Goal: Find specific page/section: Find specific page/section

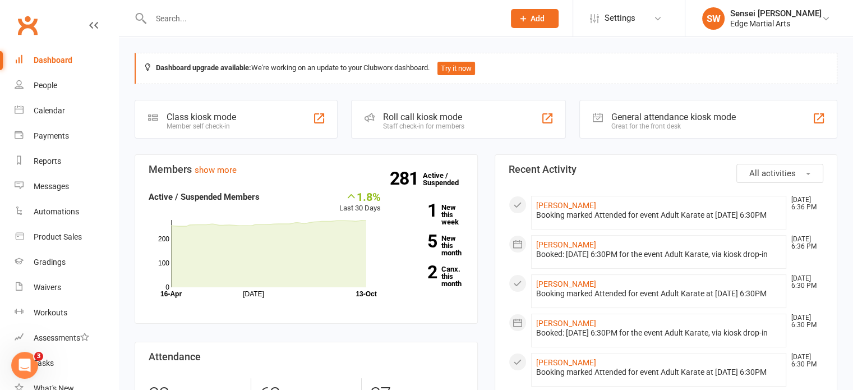
click at [256, 22] on input "text" at bounding box center [321, 19] width 349 height 16
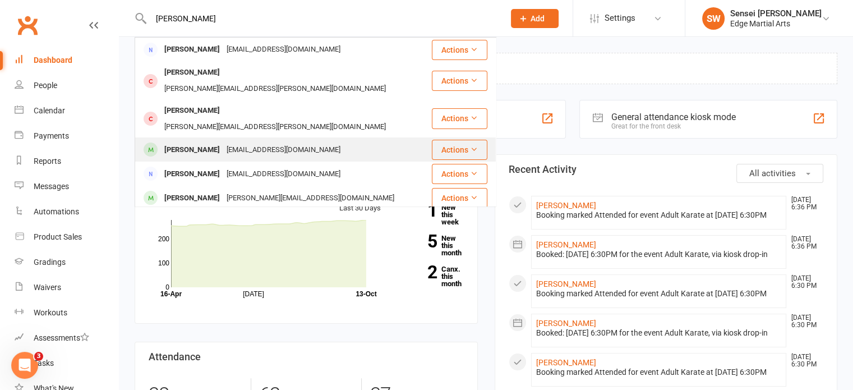
type input "[PERSON_NAME]"
click at [180, 142] on div "[PERSON_NAME]" at bounding box center [192, 150] width 62 height 16
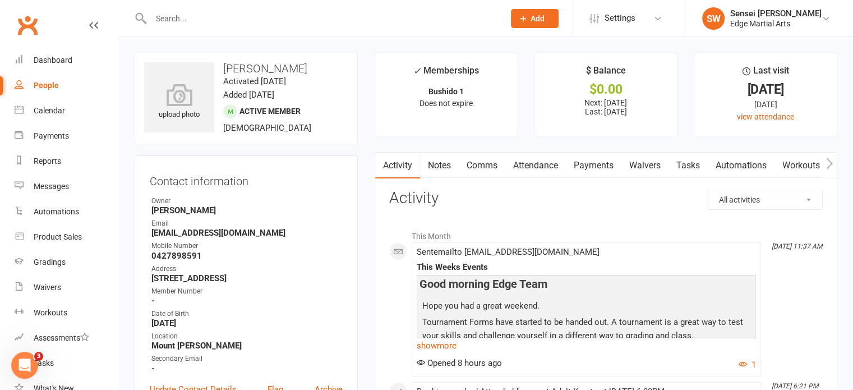
click at [526, 159] on link "Attendance" at bounding box center [535, 165] width 61 height 26
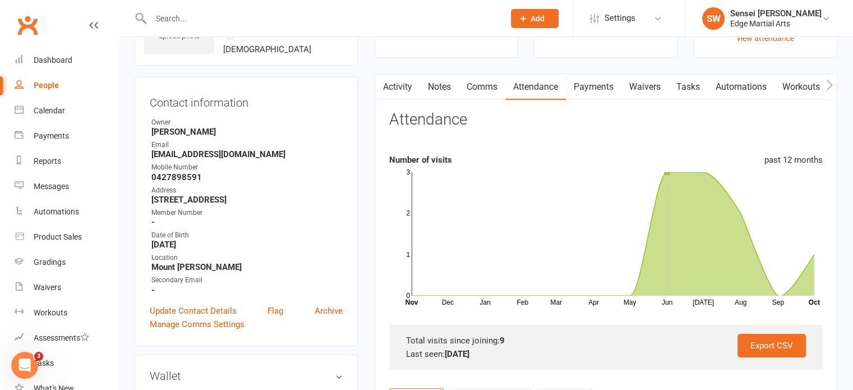
scroll to position [78, 0]
click at [54, 117] on link "Calendar" at bounding box center [67, 110] width 104 height 25
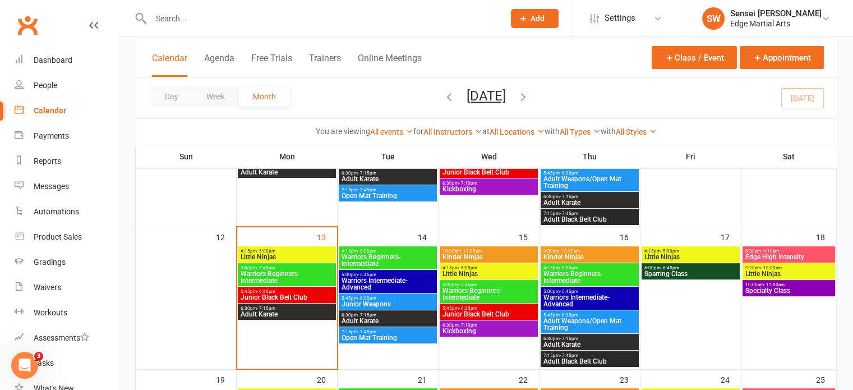
scroll to position [295, 0]
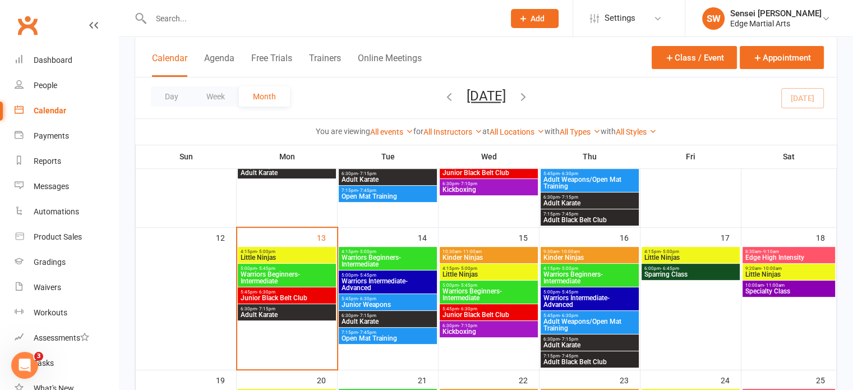
click at [273, 317] on span "Adult Karate" at bounding box center [287, 314] width 94 height 7
